Goal: Transaction & Acquisition: Purchase product/service

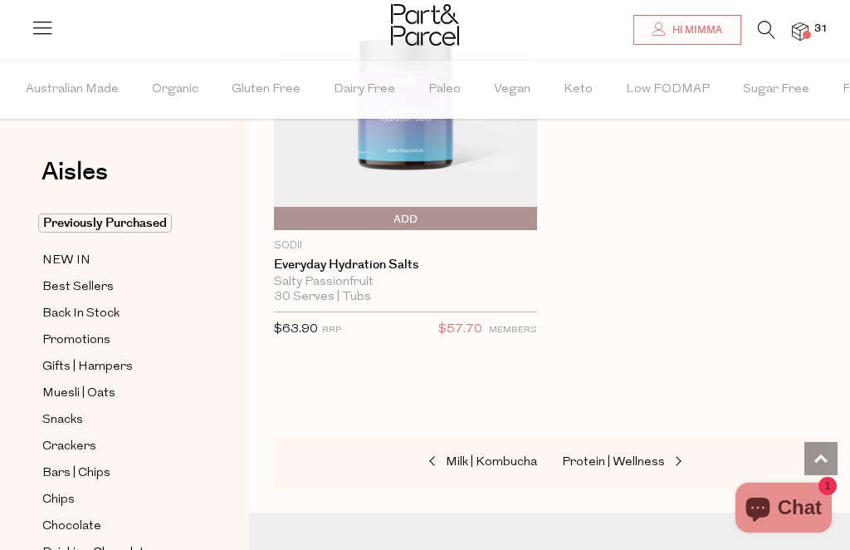
scroll to position [15021, 0]
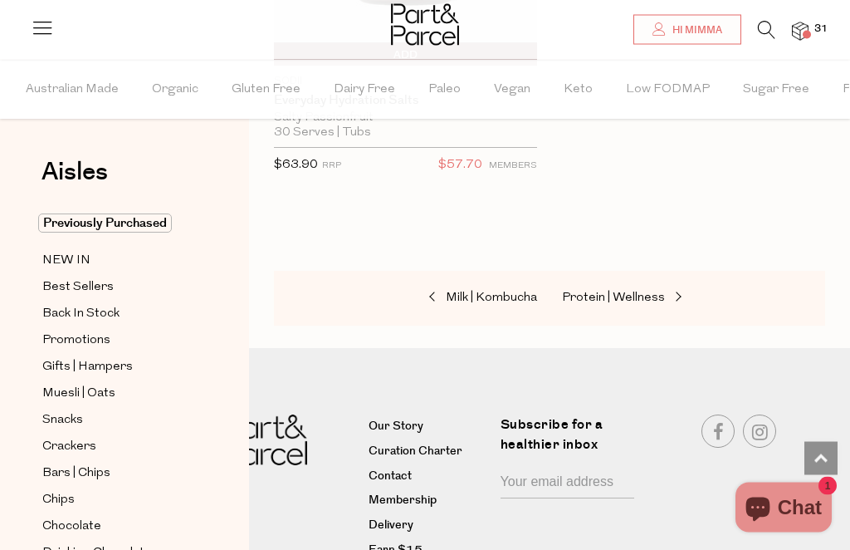
click at [623, 288] on link "Protein | Wellness" at bounding box center [645, 299] width 166 height 22
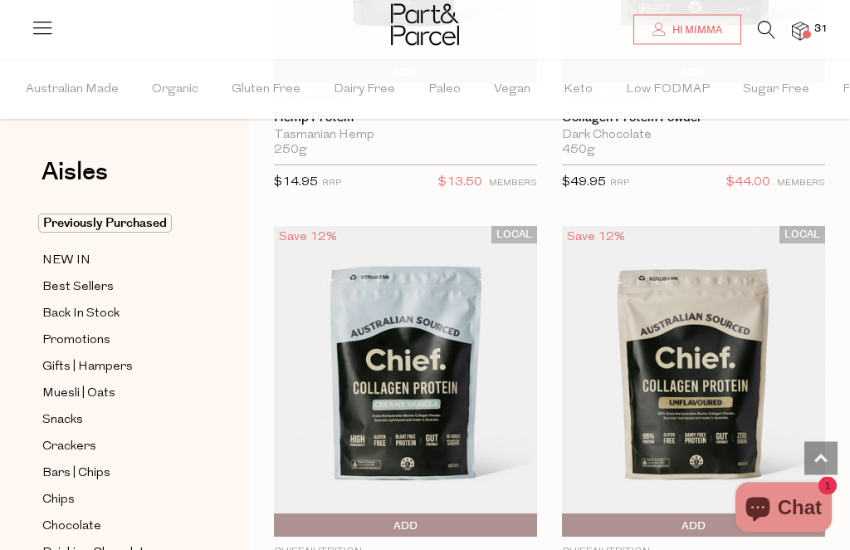
scroll to position [2710, 0]
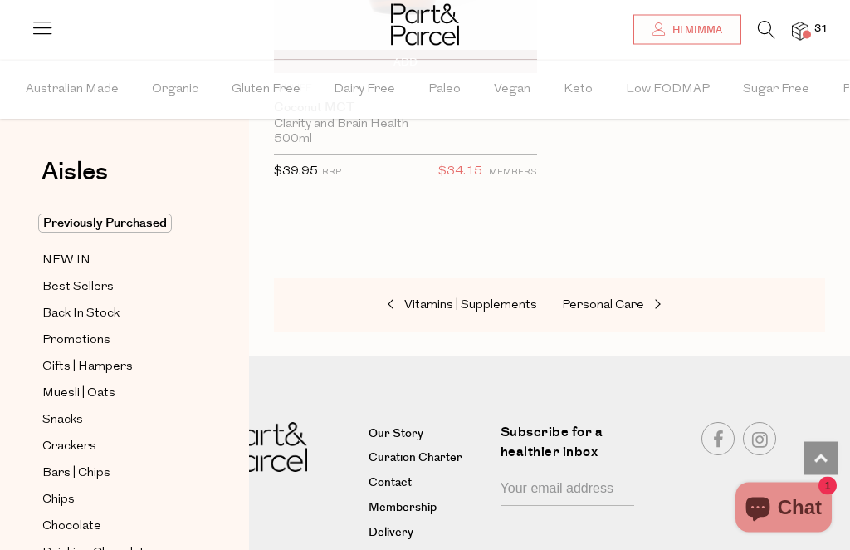
scroll to position [19112, 0]
click at [620, 300] on span "Personal Care" at bounding box center [603, 306] width 82 height 12
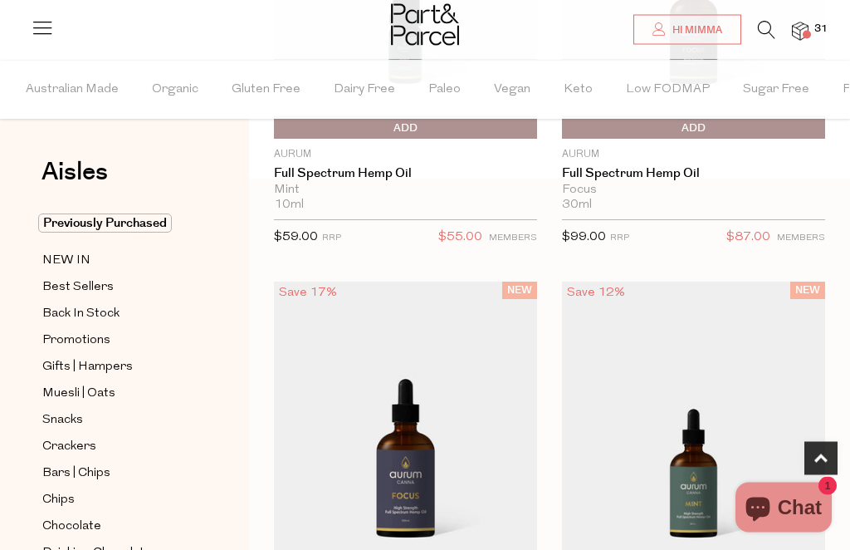
scroll to position [843, 0]
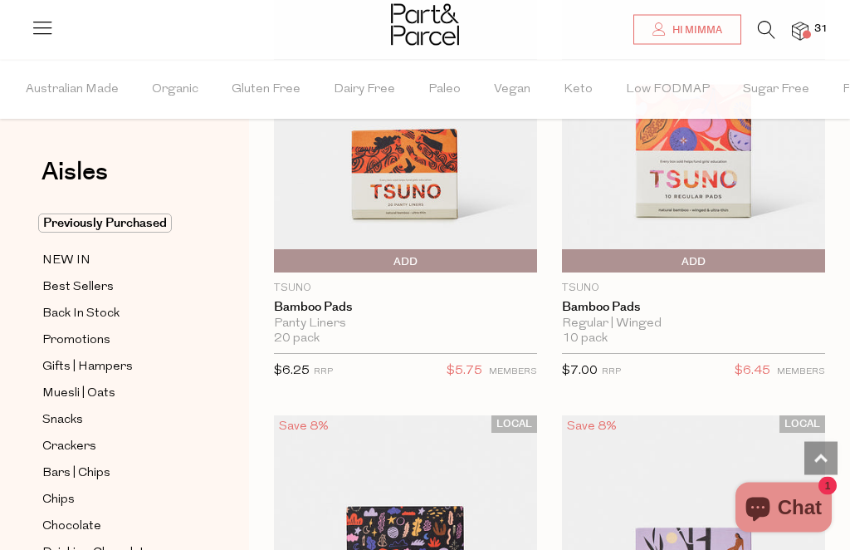
click at [566, 250] on span "Add To Parcel" at bounding box center [566, 262] width 0 height 25
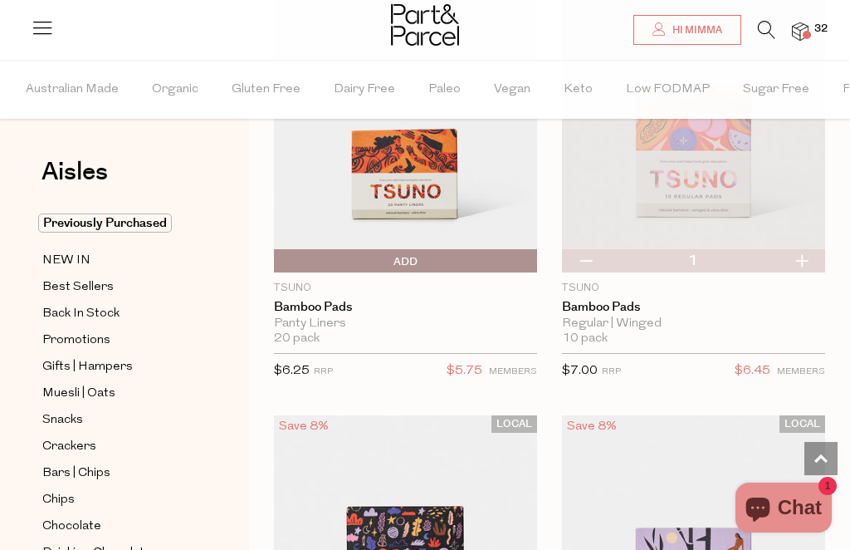
click at [813, 250] on button "button" at bounding box center [801, 260] width 47 height 23
type input "2"
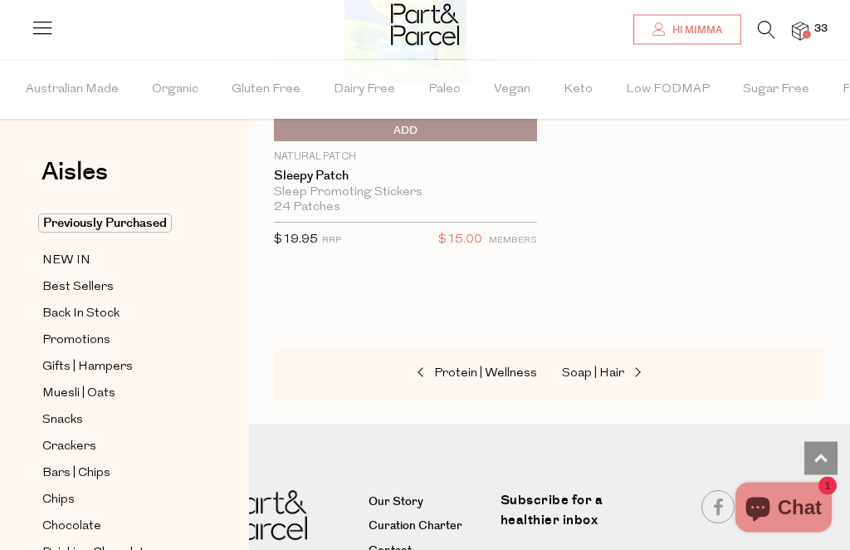
scroll to position [20866, 0]
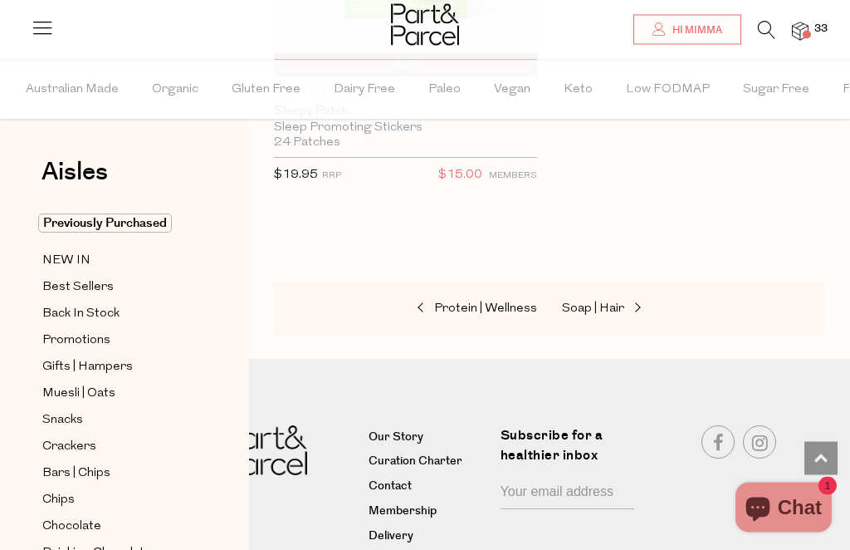
click at [596, 303] on span "Soap | Hair" at bounding box center [593, 309] width 62 height 12
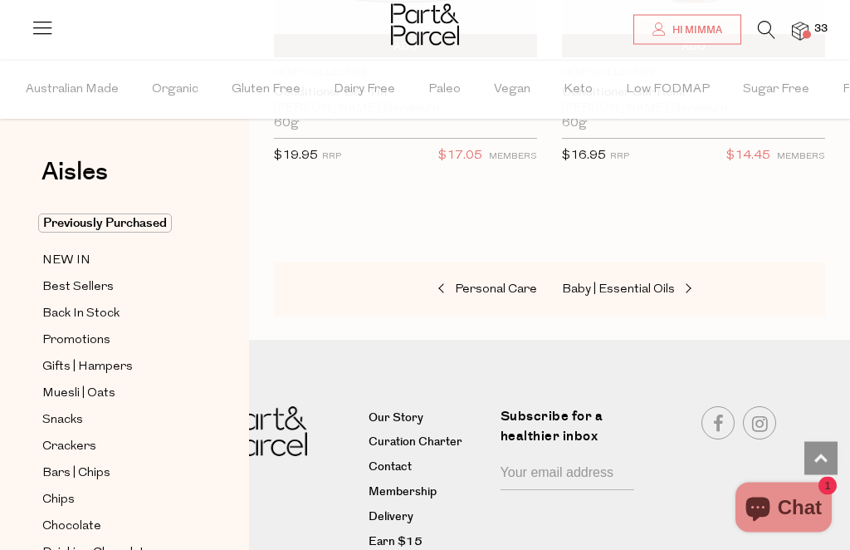
scroll to position [10441, 0]
click at [631, 284] on span "Baby | Essential Oils" at bounding box center [618, 290] width 113 height 12
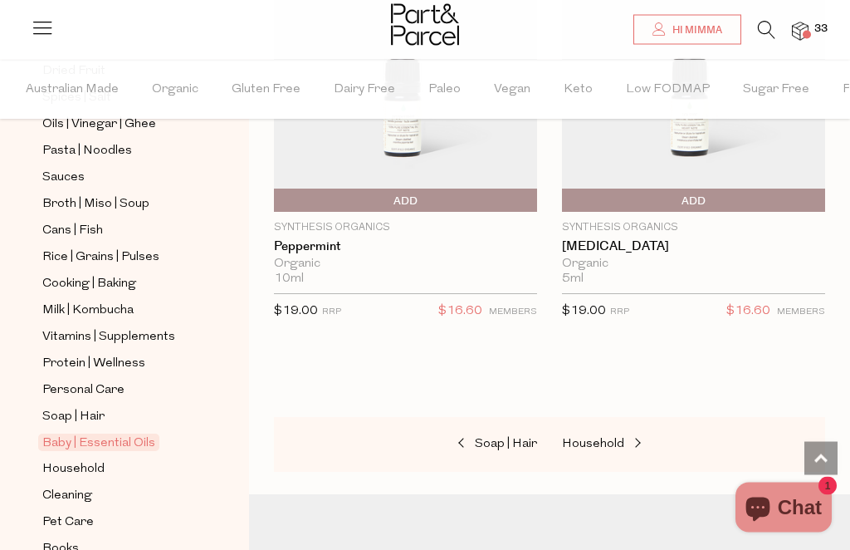
scroll to position [3489, 0]
click at [612, 437] on span "Household" at bounding box center [593, 443] width 62 height 12
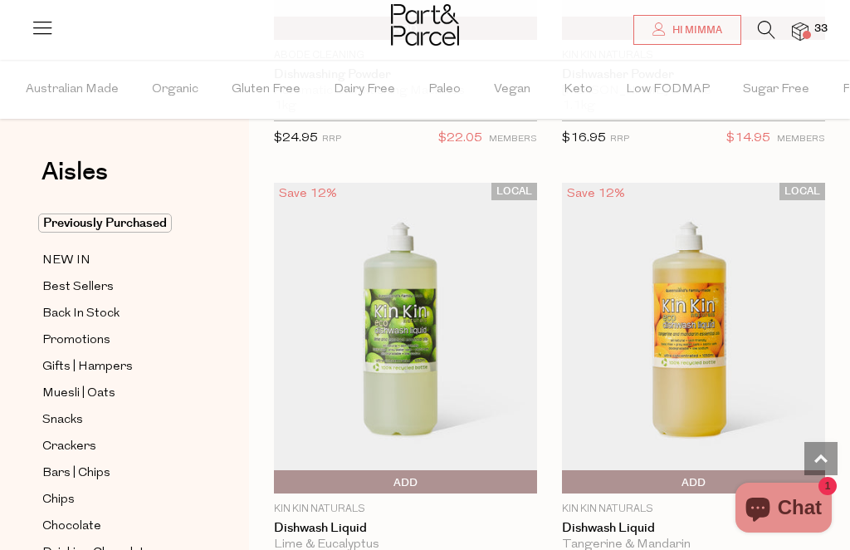
scroll to position [6878, 0]
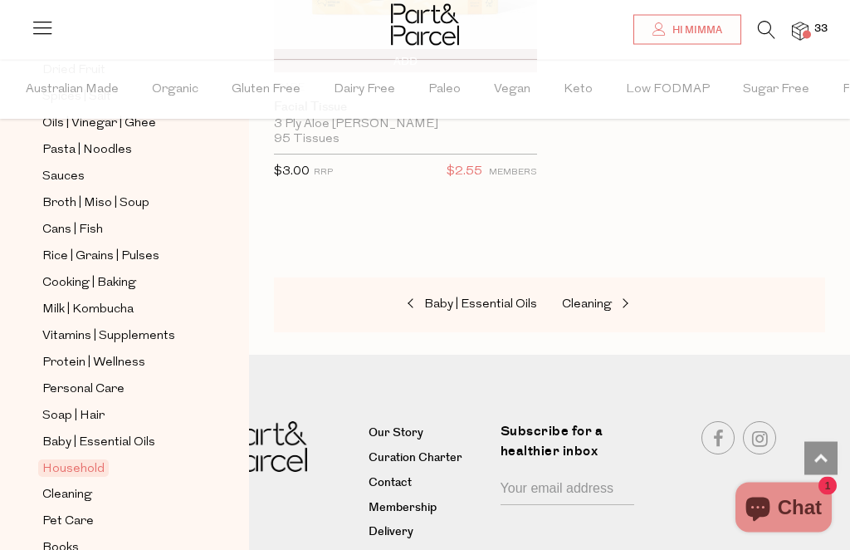
scroll to position [588, 0]
click at [60, 486] on span "Cleaning" at bounding box center [67, 496] width 50 height 20
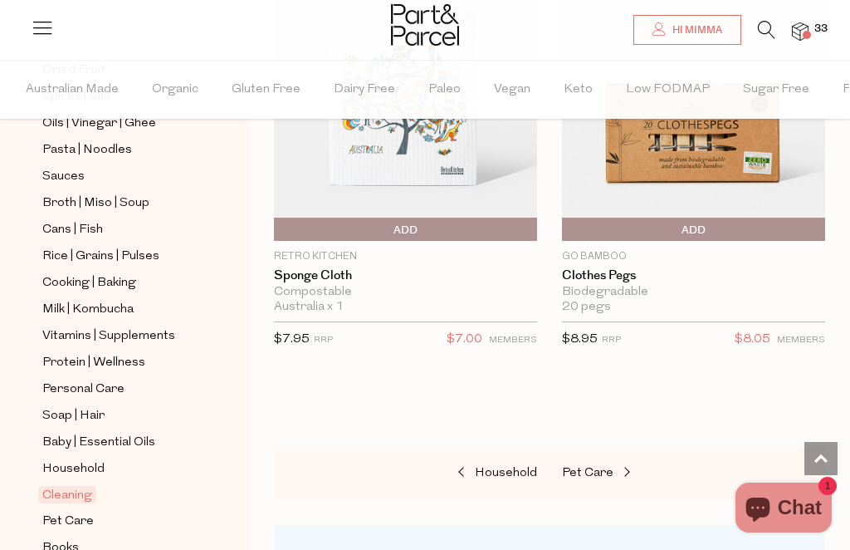
scroll to position [588, 0]
click at [58, 539] on span "Books" at bounding box center [60, 549] width 37 height 20
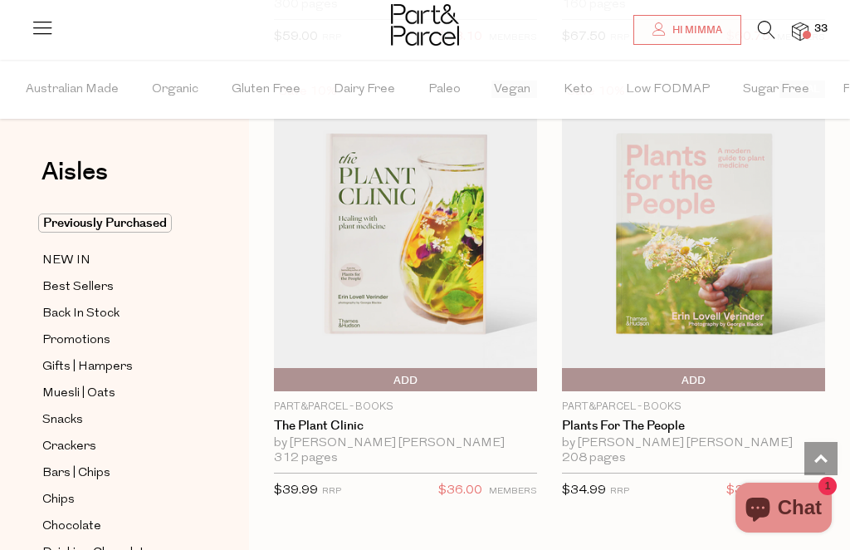
scroll to position [1948, 0]
click at [394, 281] on img at bounding box center [405, 236] width 263 height 310
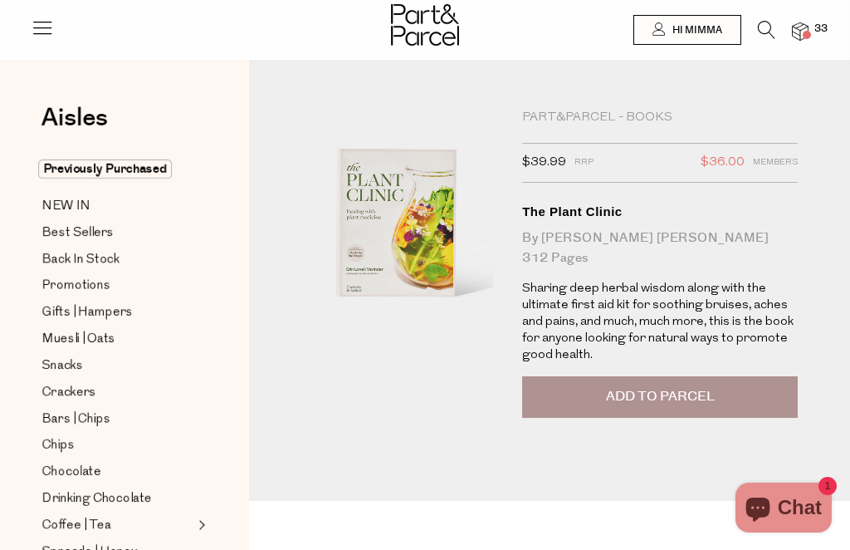
click at [802, 28] on img at bounding box center [800, 31] width 17 height 19
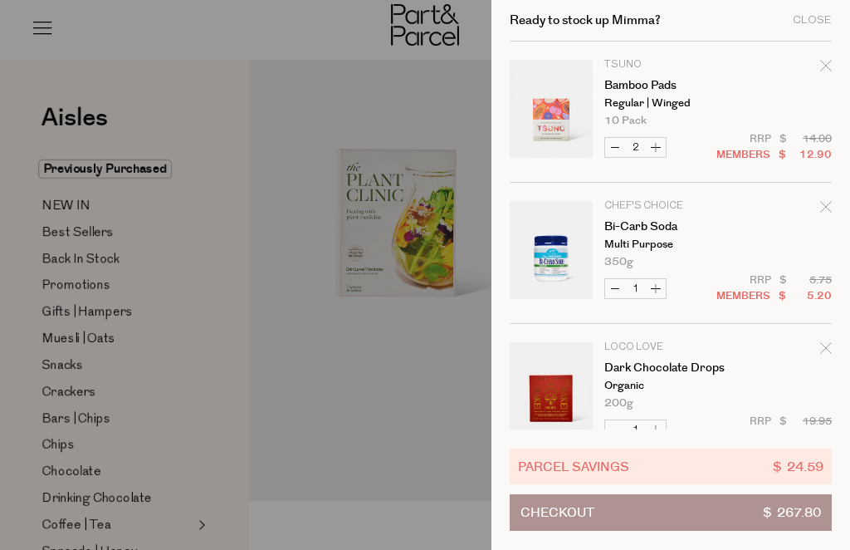
click at [822, 511] on button "Checkout $ 267.80" at bounding box center [671, 512] width 322 height 37
click at [802, 515] on span "$ 267.80" at bounding box center [792, 512] width 58 height 35
